Goal: Task Accomplishment & Management: Manage account settings

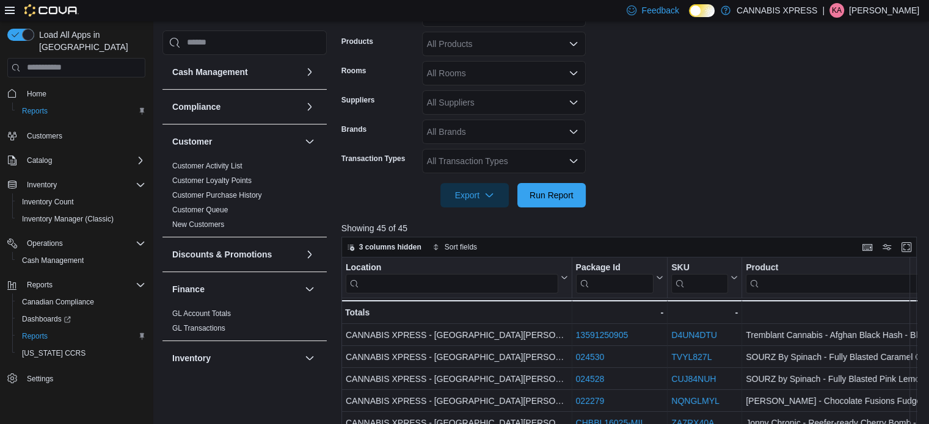
scroll to position [0, 128]
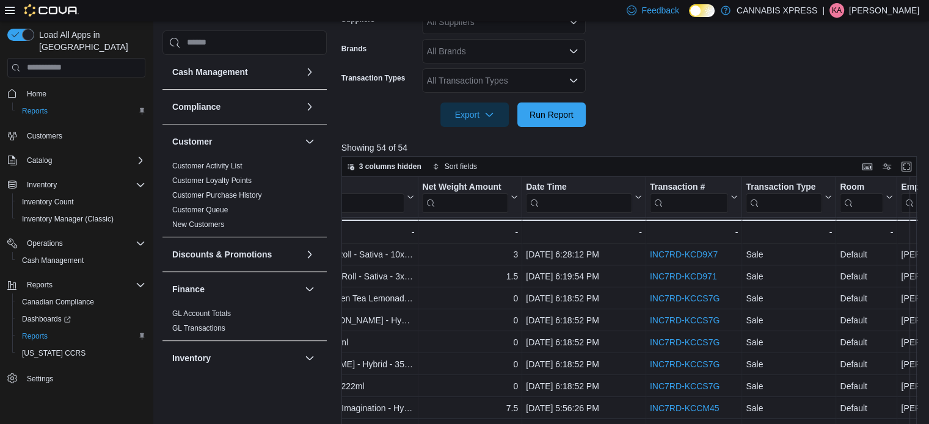
scroll to position [0, 569]
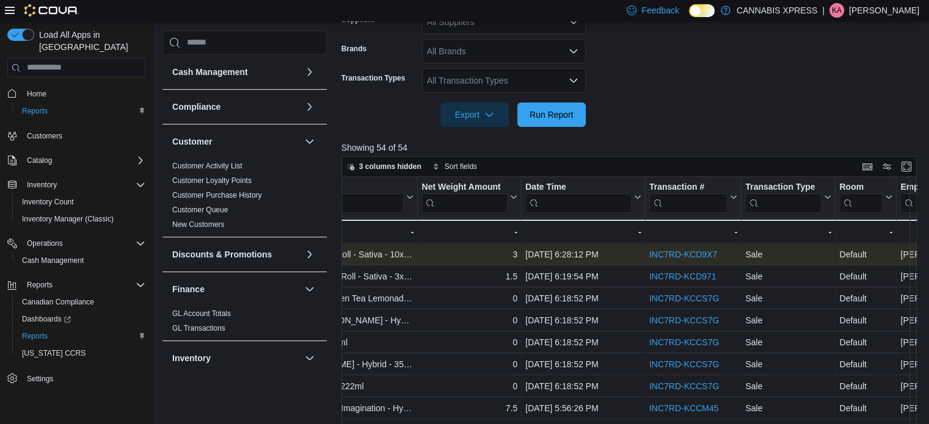
click at [666, 251] on link "INC7RD-KCD9X7" at bounding box center [683, 255] width 68 height 10
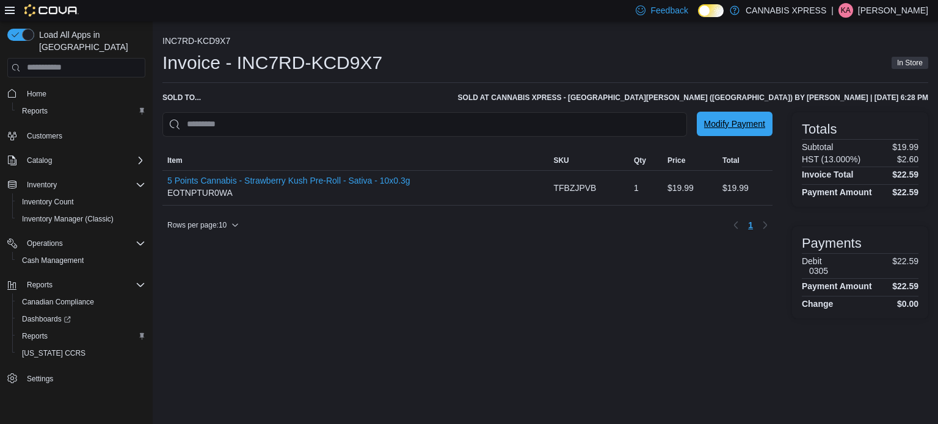
click at [749, 122] on span "Modify Payment" at bounding box center [734, 124] width 61 height 12
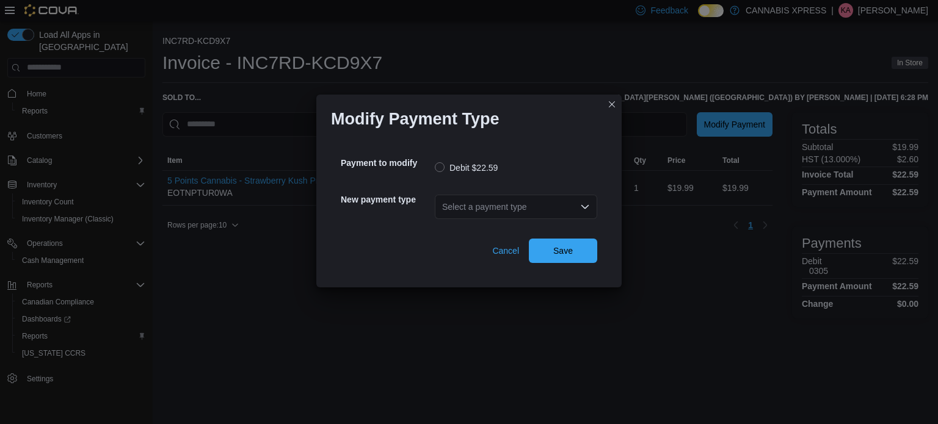
click at [513, 208] on div "Select a payment type" at bounding box center [516, 207] width 162 height 24
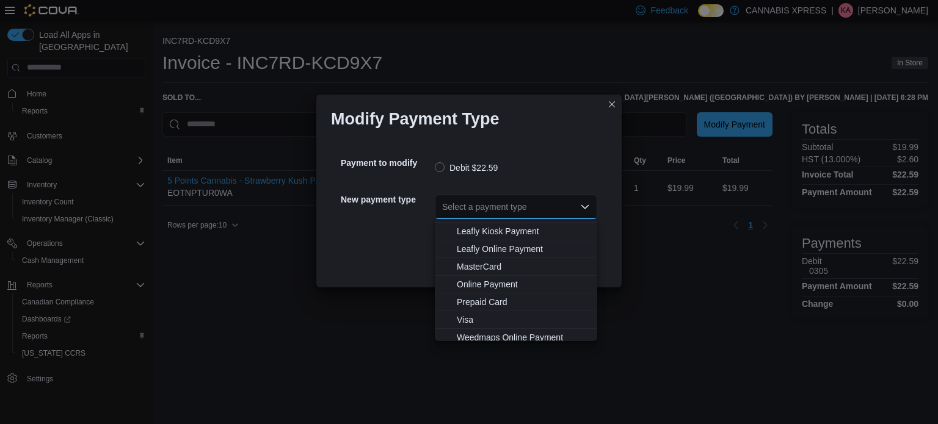
scroll to position [105, 0]
click at [511, 259] on span "MasterCard" at bounding box center [523, 264] width 133 height 12
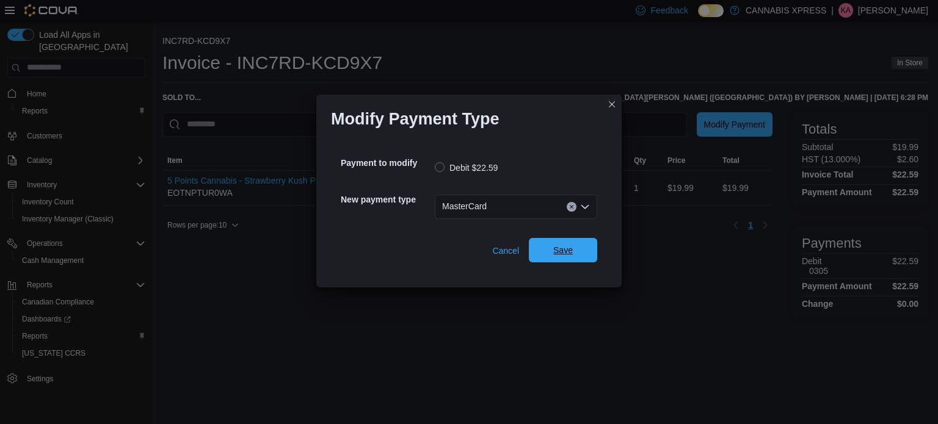
click at [572, 252] on span "Save" at bounding box center [563, 250] width 20 height 12
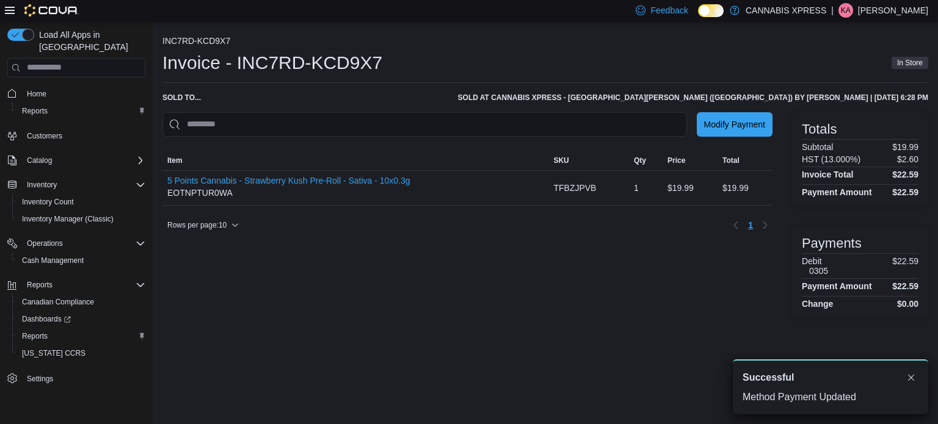
scroll to position [0, 0]
